Goal: Task Accomplishment & Management: Manage account settings

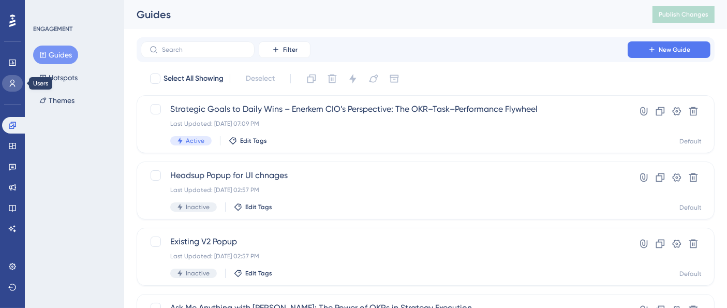
click at [7, 81] on link at bounding box center [12, 83] width 21 height 17
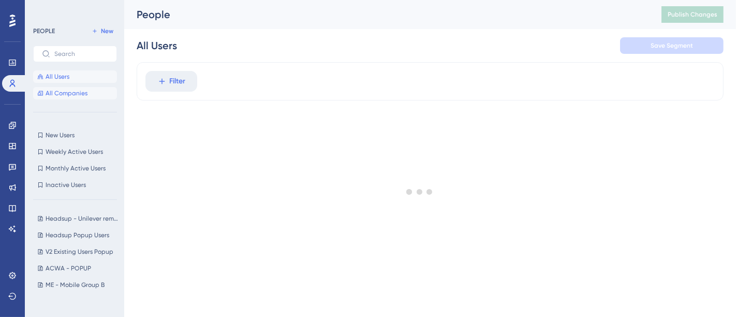
click at [57, 90] on span "All Companies" at bounding box center [67, 93] width 42 height 8
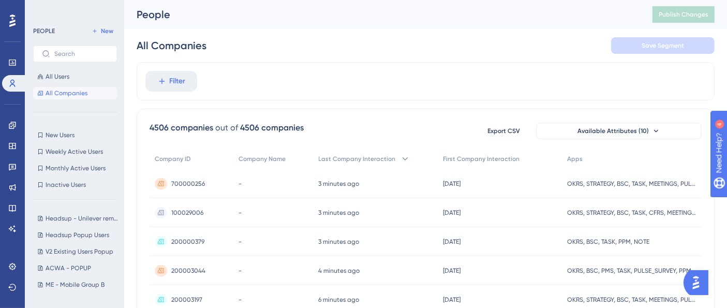
click at [247, 76] on div "Filter" at bounding box center [426, 81] width 578 height 38
click at [186, 88] on button "Filter" at bounding box center [171, 81] width 52 height 21
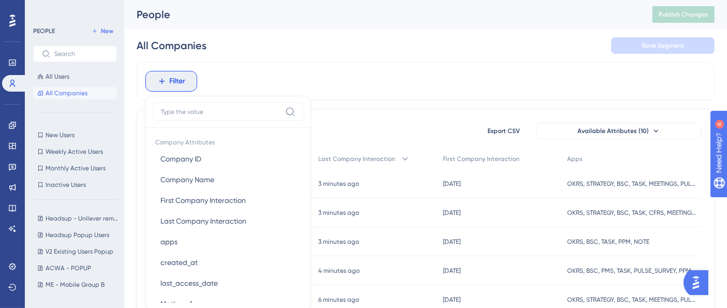
click at [291, 64] on div "Filter Company Attributes Company ID Company ID Company Name Company Name First…" at bounding box center [426, 81] width 578 height 38
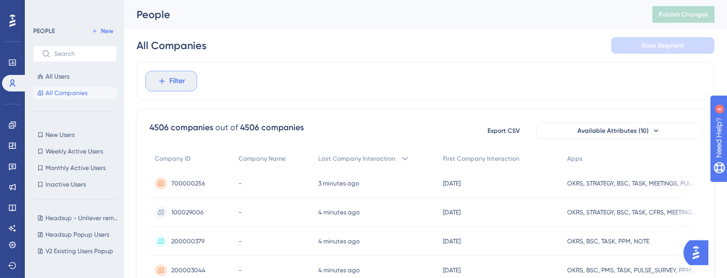
click at [164, 85] on icon at bounding box center [161, 81] width 9 height 9
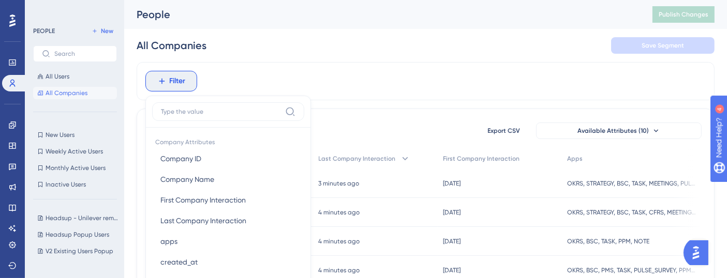
scroll to position [61, 0]
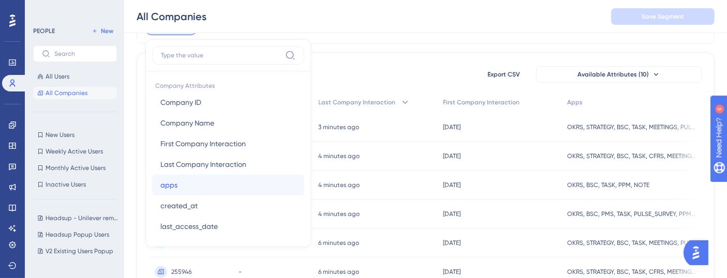
click at [181, 183] on button "apps apps" at bounding box center [228, 185] width 152 height 21
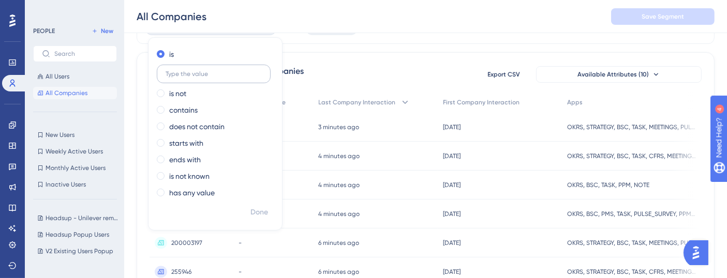
click at [195, 78] on label at bounding box center [214, 74] width 114 height 19
click at [195, 78] on input "text" at bounding box center [214, 73] width 96 height 7
click at [170, 109] on label "contains" at bounding box center [183, 110] width 28 height 12
click at [188, 109] on input "text" at bounding box center [214, 106] width 96 height 7
type input "okrs"
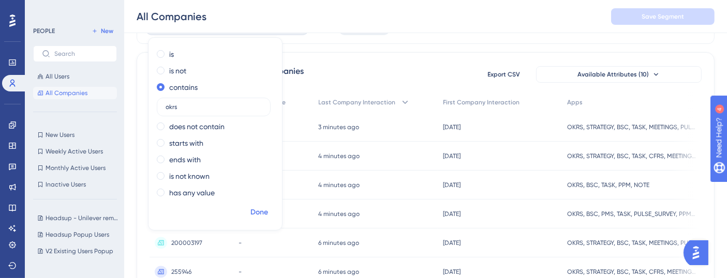
click at [257, 212] on span "Done" at bounding box center [259, 212] width 18 height 12
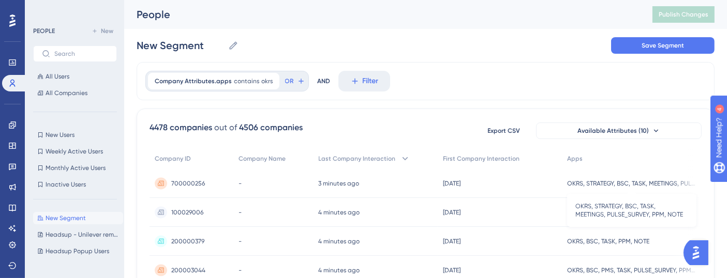
scroll to position [0, 0]
click at [244, 84] on span "contains" at bounding box center [246, 81] width 25 height 8
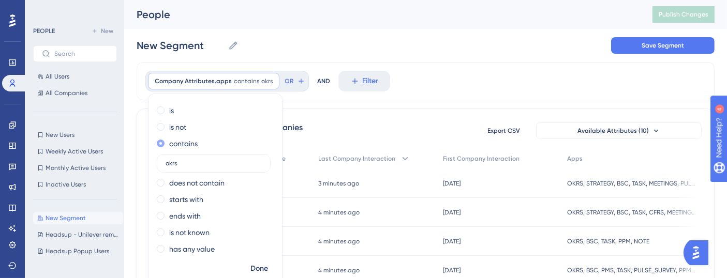
scroll to position [21, 0]
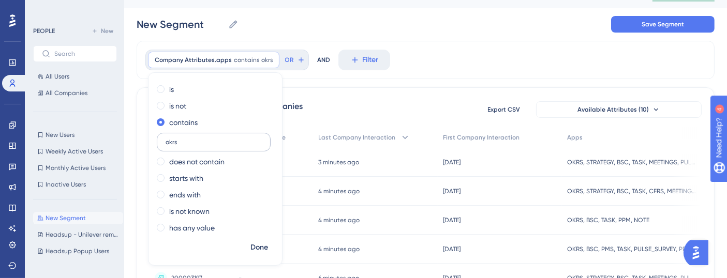
click at [181, 144] on input "okrs" at bounding box center [214, 142] width 96 height 7
type input "ppm"
click at [257, 243] on span "Done" at bounding box center [259, 248] width 18 height 12
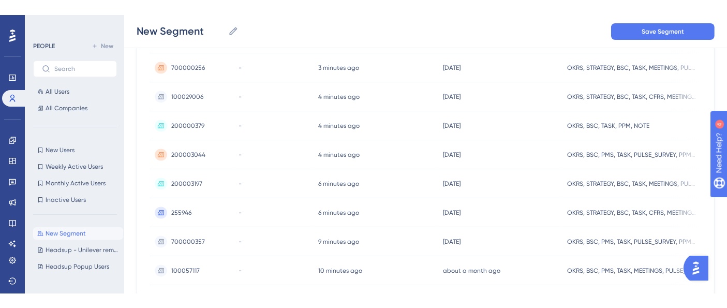
scroll to position [0, 0]
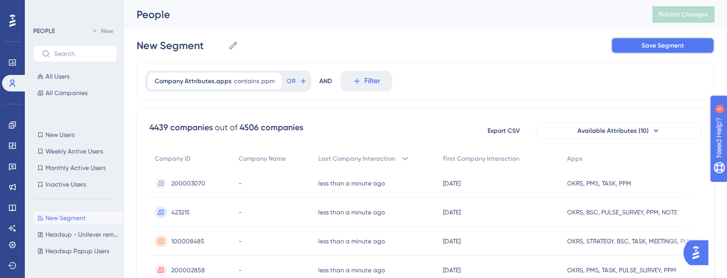
click at [646, 46] on span "Save Segment" at bounding box center [663, 45] width 42 height 8
type input "New Segment-1"
